Goal: Transaction & Acquisition: Purchase product/service

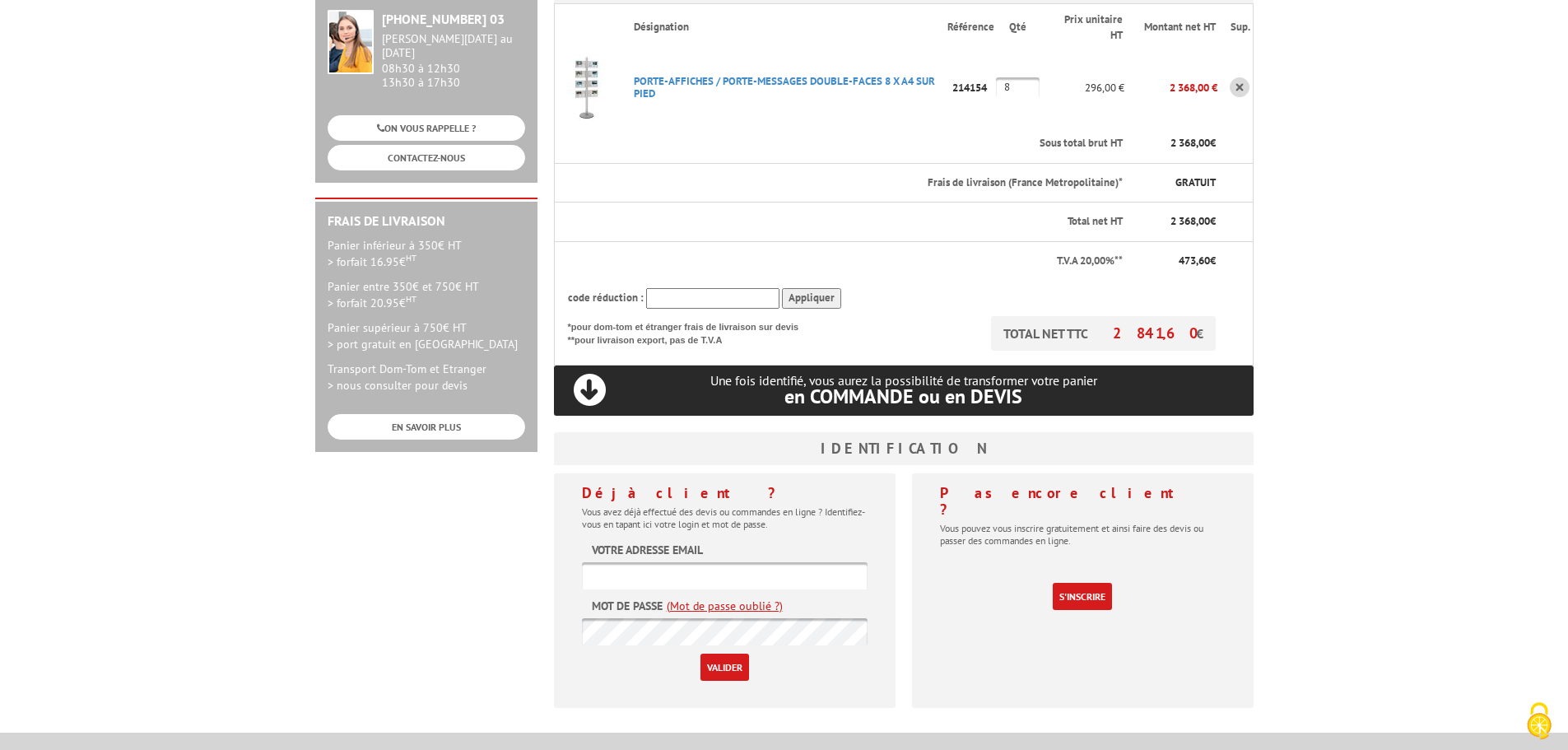
scroll to position [329, 0]
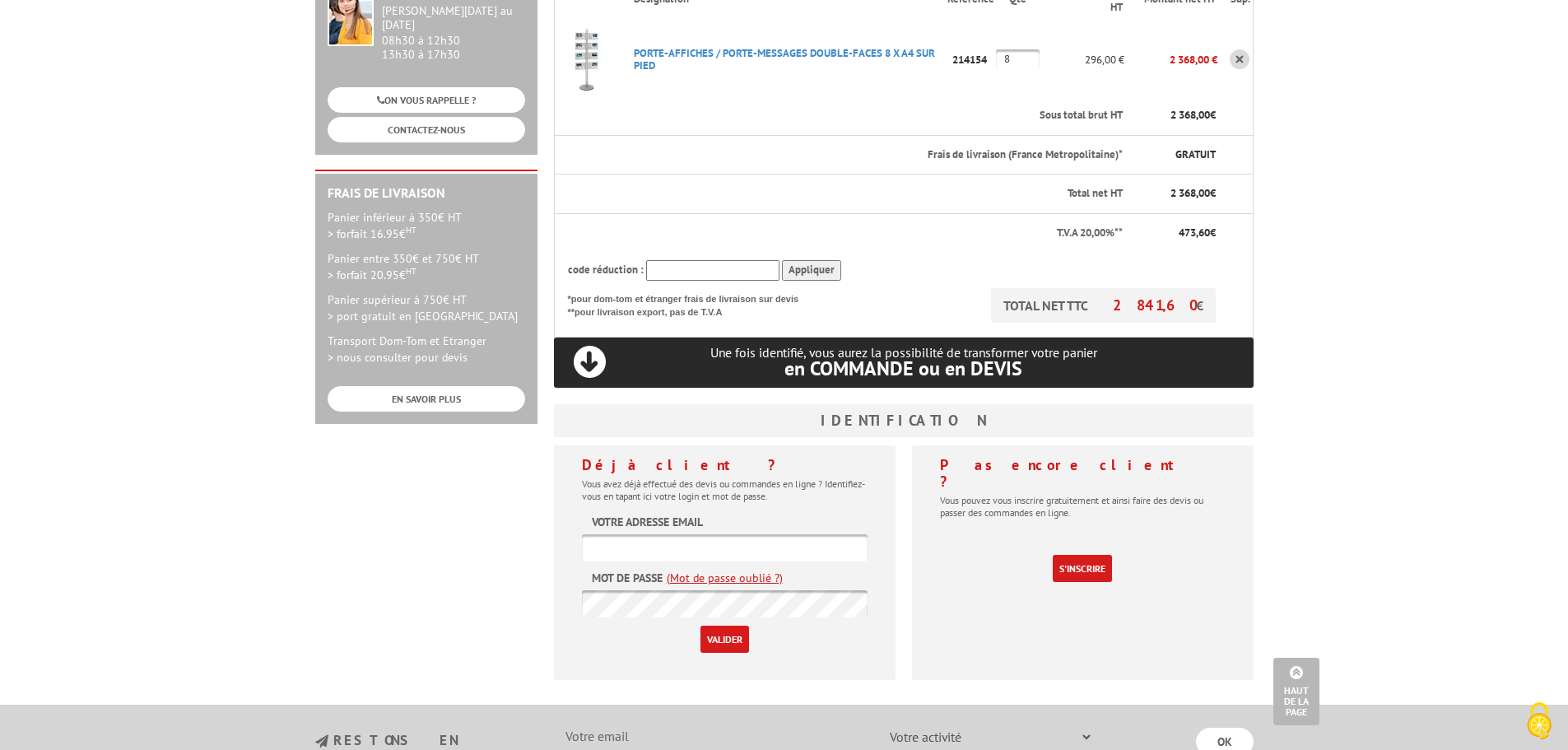
click at [766, 534] on input "text" at bounding box center [724, 548] width 286 height 28
type input "ruellan@auto-44.fr"
click at [700, 626] on input "Valider" at bounding box center [724, 640] width 49 height 28
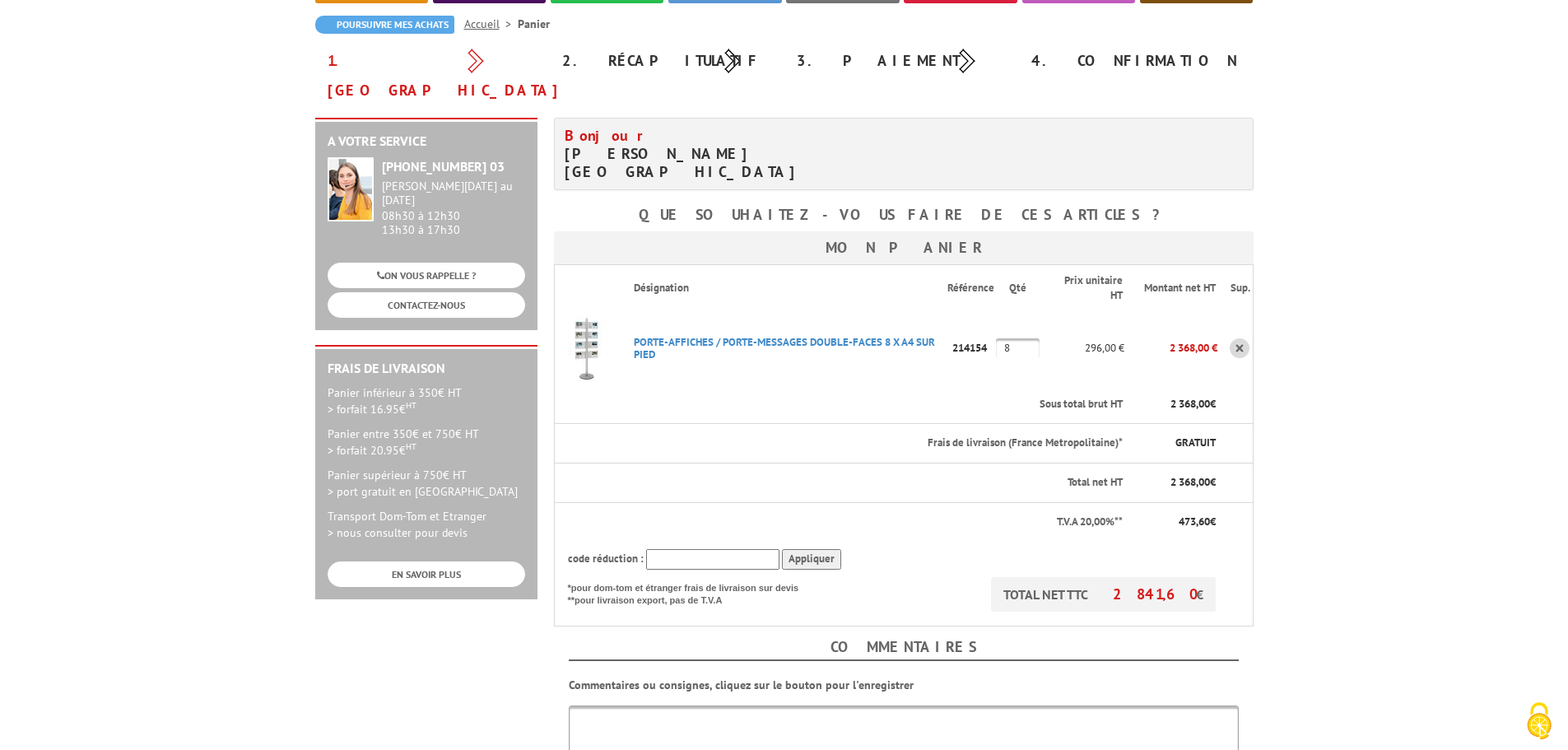
scroll to position [165, 0]
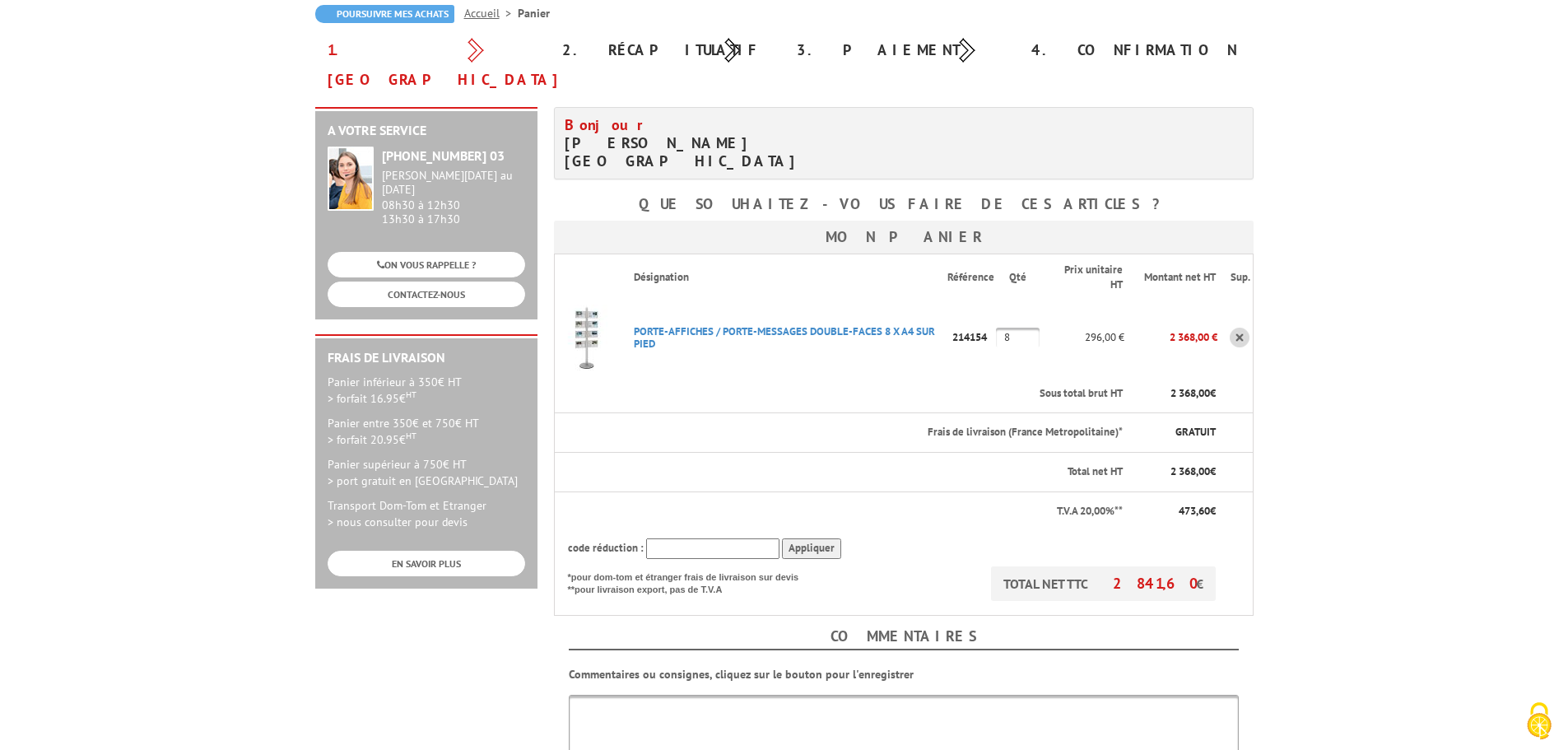
drag, startPoint x: 1016, startPoint y: 286, endPoint x: 993, endPoint y: 293, distance: 24.0
click at [993, 301] on tr "PORTE-AFFICHES / PORTE-MESSAGES DOUBLE-FACES 8 X A4 SUR PIED Code promo non act…" at bounding box center [903, 337] width 699 height 74
click at [1006, 313] on td "9" at bounding box center [1017, 337] width 43 height 74
drag, startPoint x: 1022, startPoint y: 291, endPoint x: 995, endPoint y: 291, distance: 27.0
click at [995, 301] on tr "PORTE-AFFICHES / PORTE-MESSAGES DOUBLE-FACES 8 X A4 SUR PIED Code promo non act…" at bounding box center [903, 337] width 699 height 74
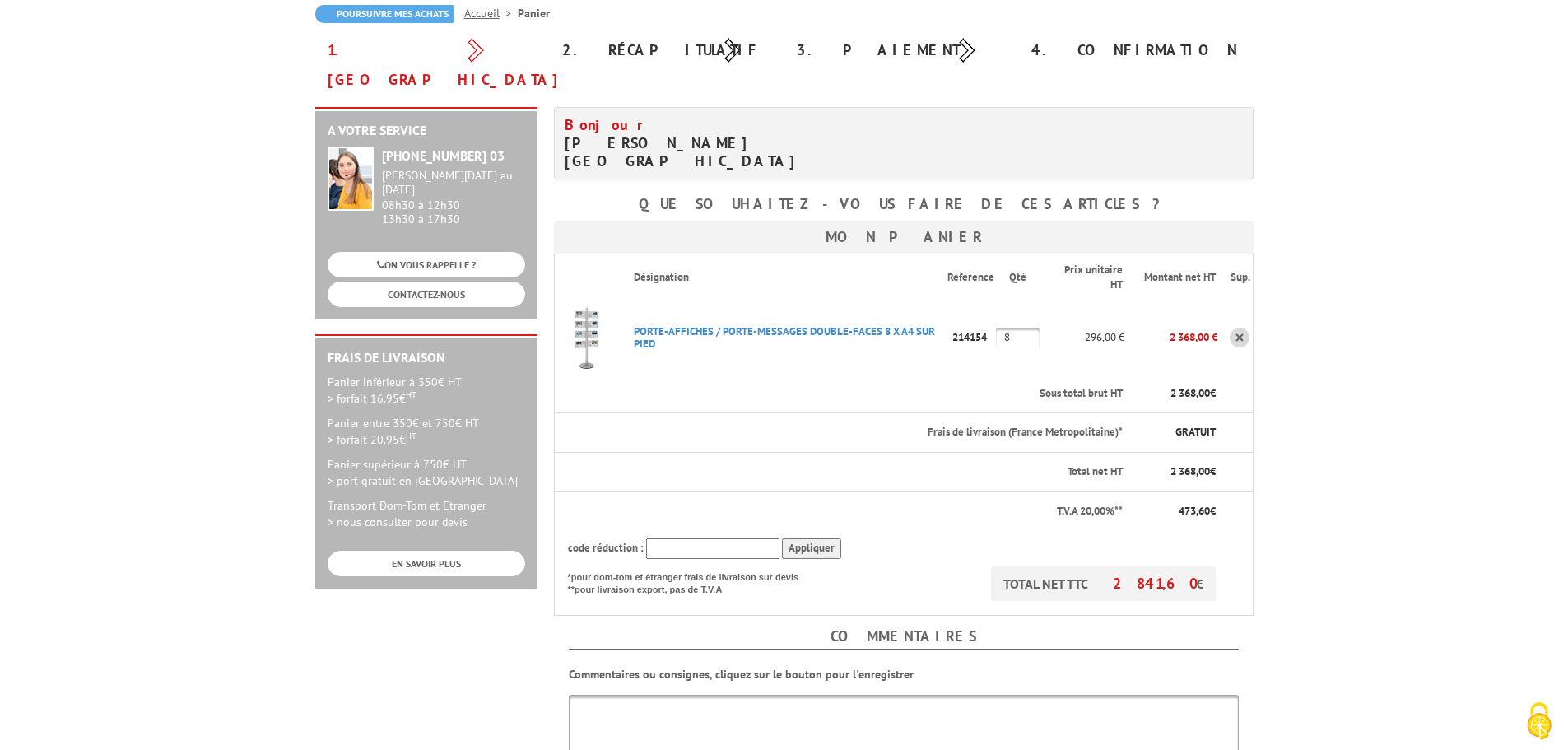
type input "8"
click at [1038, 375] on th "Sous total brut HT" at bounding box center [872, 394] width 505 height 39
drag, startPoint x: 1015, startPoint y: 285, endPoint x: 970, endPoint y: 287, distance: 45.0
click at [970, 301] on tr "PORTE-AFFICHES / PORTE-MESSAGES DOUBLE-FACES 8 X A4 SUR PIED Code promo non act…" at bounding box center [903, 337] width 699 height 74
click at [1040, 324] on td "296,00 €" at bounding box center [1082, 337] width 85 height 74
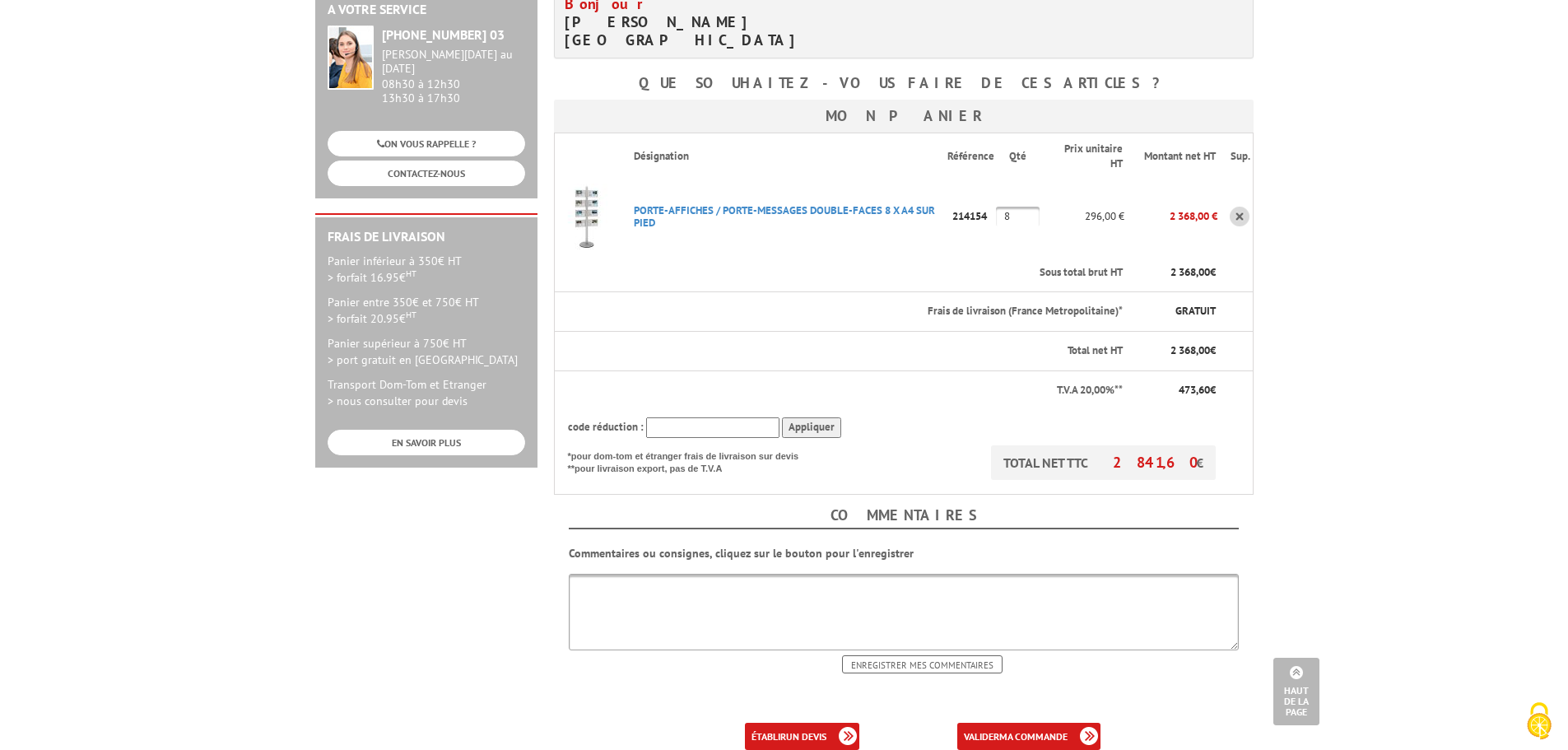
scroll to position [247, 0]
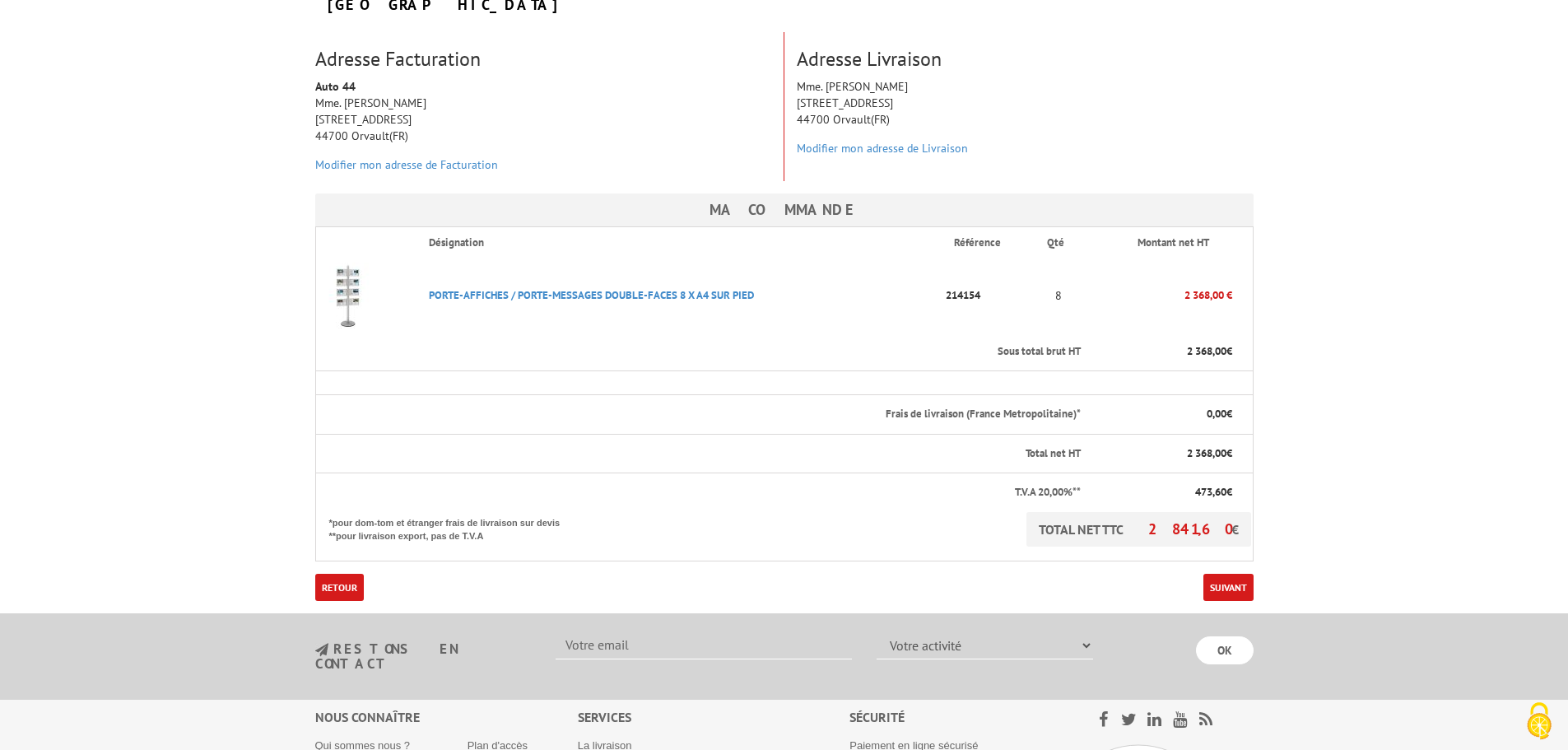
scroll to position [329, 0]
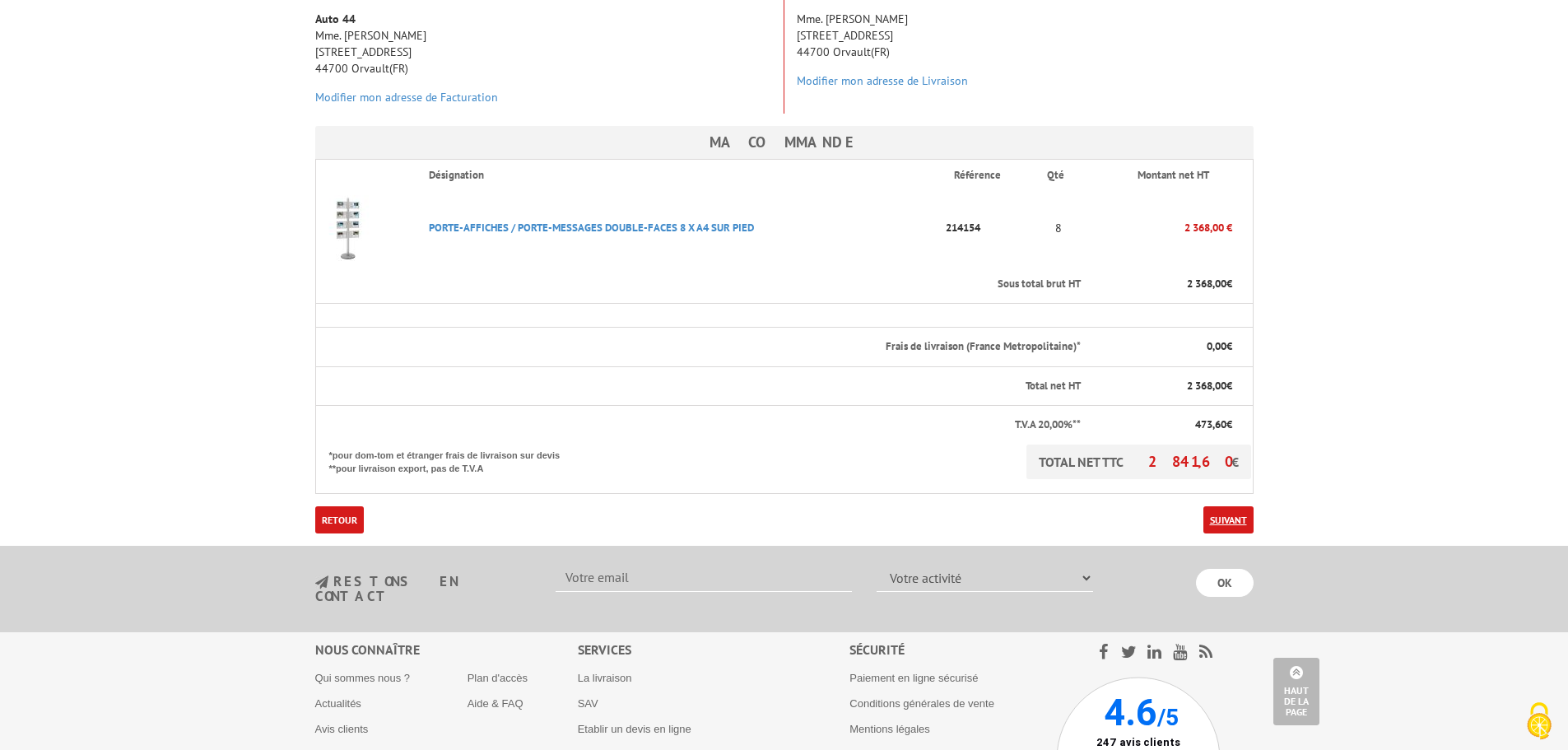
click at [1227, 506] on link "Suivant" at bounding box center [1228, 520] width 51 height 28
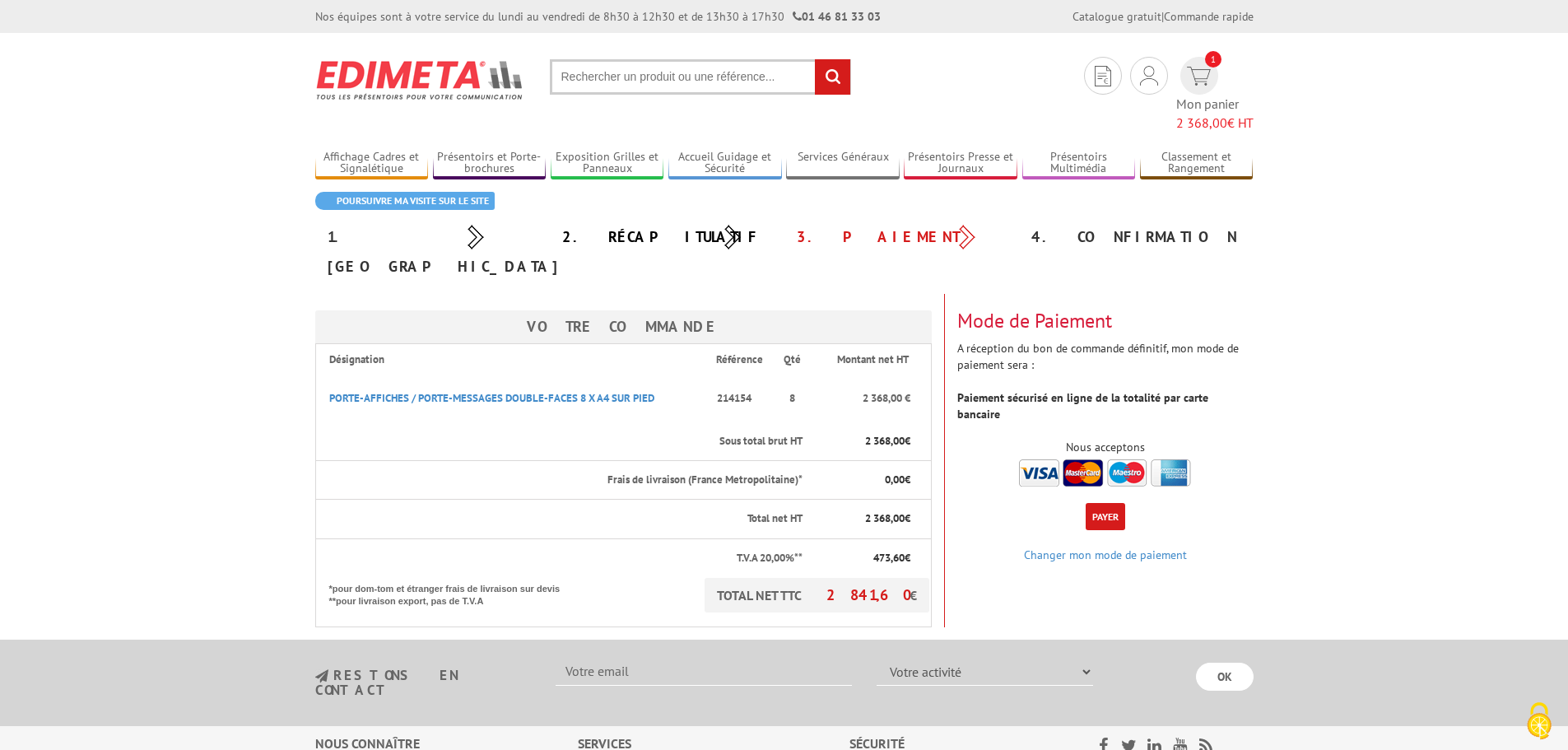
click at [1039, 460] on img at bounding box center [1105, 473] width 172 height 28
click at [1095, 503] on button "Payer" at bounding box center [1105, 517] width 40 height 28
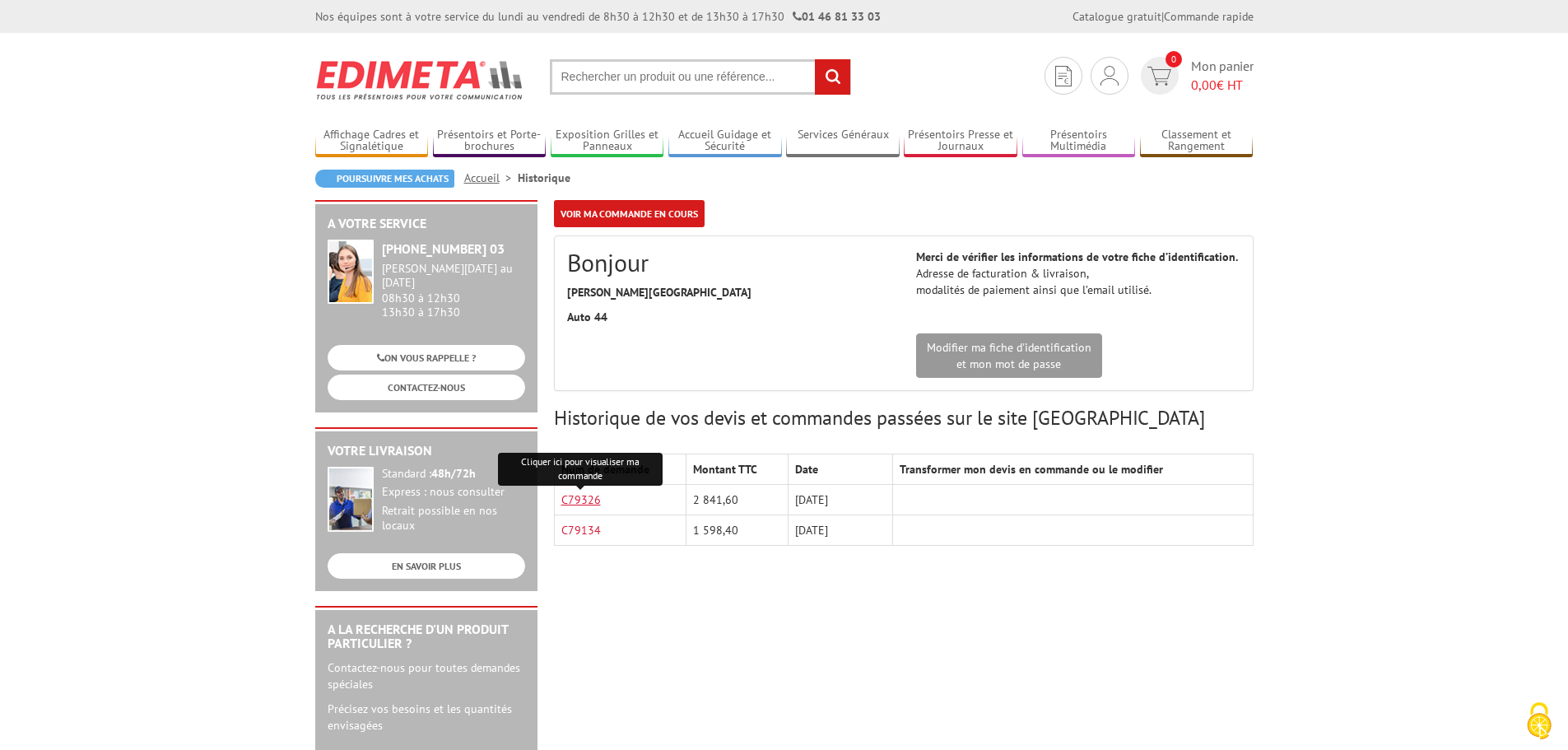
click at [582, 498] on link "C79326" at bounding box center [581, 500] width 40 height 15
